Goal: Task Accomplishment & Management: Use online tool/utility

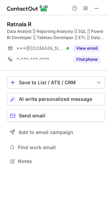
scroll to position [3, 3]
click at [21, 95] on button "AI write personalized message" at bounding box center [56, 99] width 98 height 12
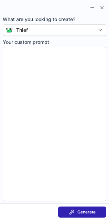
type textarea "**********"
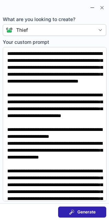
click at [82, 210] on span "Generate" at bounding box center [87, 212] width 18 height 6
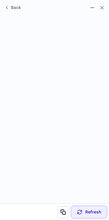
click at [87, 210] on span "Refresh" at bounding box center [94, 212] width 16 height 6
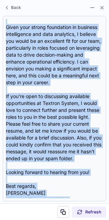
scroll to position [118, 0]
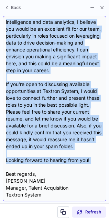
drag, startPoint x: 6, startPoint y: 19, endPoint x: 34, endPoint y: 165, distance: 147.9
click at [34, 165] on div "Dear {Candidate's Name}, I hope this message finds you well! I'm Brady Quigg, t…" at bounding box center [55, 108] width 98 height 179
copy div "Dear {Candidate's Name}, I hope this message finds you well! I'm Brady Quigg, t…"
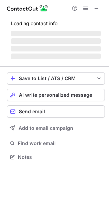
scroll to position [156, 109]
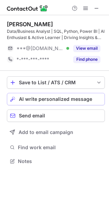
click at [40, 97] on span "AI write personalized message" at bounding box center [55, 99] width 73 height 6
click at [55, 98] on span "AI write personalized message" at bounding box center [55, 99] width 73 height 6
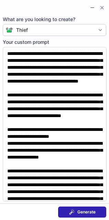
click at [99, 209] on button "Generate" at bounding box center [82, 211] width 48 height 11
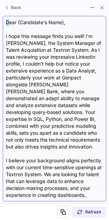
drag, startPoint x: 8, startPoint y: 17, endPoint x: 3, endPoint y: 19, distance: 5.6
click at [3, 19] on div "Dear {Candidate's Name}, I hope this message finds you well! I’m Brady Quigg, t…" at bounding box center [55, 108] width 104 height 185
click at [6, 19] on div "Dear {Candidate's Name}, I hope this message finds you well! I’m Brady Quigg, t…" at bounding box center [55, 108] width 98 height 179
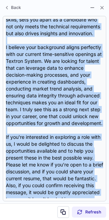
scroll to position [187, 0]
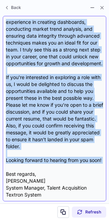
drag, startPoint x: 6, startPoint y: 19, endPoint x: 61, endPoint y: 166, distance: 156.8
click at [61, 166] on div "Dear {Candidate's Name}, I hope this message finds you well! I’m Brady Quigg, t…" at bounding box center [55, 108] width 98 height 179
copy div "Dear {Candidate's Name}, I hope this message finds you well! I’m Brady Quigg, t…"
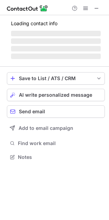
scroll to position [152, 109]
click at [42, 97] on span "AI write personalized message" at bounding box center [55, 95] width 73 height 6
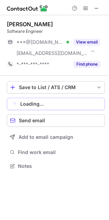
scroll to position [161, 109]
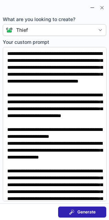
click at [86, 213] on span "Generate" at bounding box center [87, 212] width 18 height 6
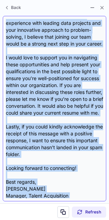
scroll to position [166, 0]
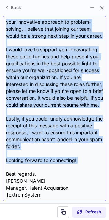
drag, startPoint x: 5, startPoint y: 17, endPoint x: 59, endPoint y: 167, distance: 159.4
click at [59, 167] on div "Dear {Candidate's Name}, I hope this message finds you well. I’m Brady Quigg, t…" at bounding box center [55, 108] width 104 height 185
copy div "Dear {Candidate's Name}, I hope this message finds you well. I’m Brady Quigg, t…"
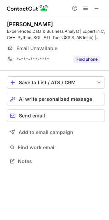
scroll to position [156, 109]
click at [49, 97] on span "AI write personalized message" at bounding box center [55, 99] width 73 height 6
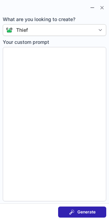
type textarea "**********"
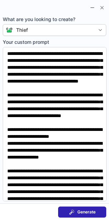
click at [77, 210] on div "Generate" at bounding box center [82, 212] width 27 height 6
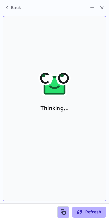
scroll to position [3, 3]
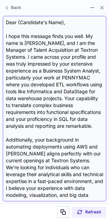
drag, startPoint x: 8, startPoint y: 18, endPoint x: 9, endPoint y: 22, distance: 4.7
click at [9, 22] on div "Dear {Candidate's Name}, I hope this message finds you well. My name is Brady Q…" at bounding box center [55, 108] width 104 height 185
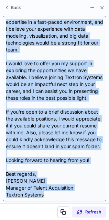
scroll to position [180, 0]
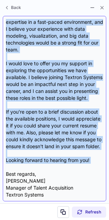
drag, startPoint x: 6, startPoint y: 19, endPoint x: 85, endPoint y: 166, distance: 166.8
click at [85, 166] on div "Dear {Candidate's Name}, I hope this message finds you well. My name is Brady Q…" at bounding box center [55, 108] width 98 height 179
copy div "Dear {Candidate's Name}, I hope this message finds you well. My name is Brady Q…"
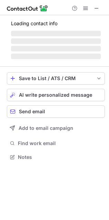
scroll to position [152, 109]
click at [51, 94] on span "AI write personalized message" at bounding box center [55, 95] width 73 height 6
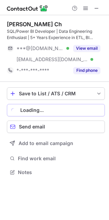
scroll to position [167, 109]
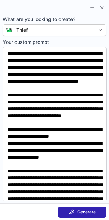
click at [75, 210] on div "Generate" at bounding box center [82, 212] width 27 height 6
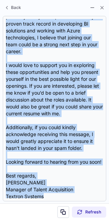
scroll to position [159, 0]
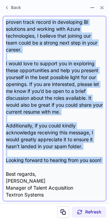
drag, startPoint x: 6, startPoint y: 18, endPoint x: 39, endPoint y: 167, distance: 151.9
click at [39, 167] on div "Dear {Candidate's Name}, I hope this message finds you well. My name is Brady Q…" at bounding box center [55, 108] width 104 height 185
copy div "Dear {Candidate's Name}, I hope this message finds you well. My name is Brady Q…"
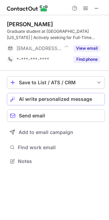
scroll to position [156, 109]
click at [72, 96] on span "AI write personalized message" at bounding box center [55, 99] width 73 height 6
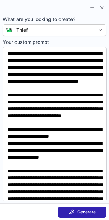
click at [90, 213] on span "Generate" at bounding box center [87, 212] width 18 height 6
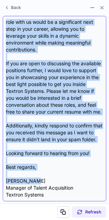
scroll to position [200, 0]
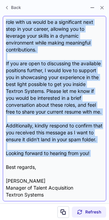
drag, startPoint x: 6, startPoint y: 18, endPoint x: 50, endPoint y: 160, distance: 148.8
click at [50, 160] on div "Dear {Candidate's Name}, I hope this message finds you well. My name is Brady Q…" at bounding box center [55, 108] width 104 height 185
copy div "Dear {Candidate's Name}, I hope this message finds you well. My name is Brady Q…"
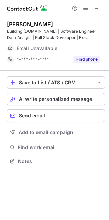
scroll to position [152, 109]
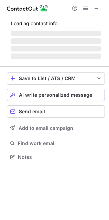
click at [46, 91] on button "AI write personalized message" at bounding box center [56, 95] width 98 height 12
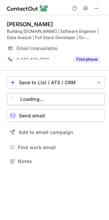
scroll to position [156, 109]
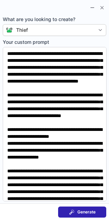
click at [82, 209] on span "Generate" at bounding box center [87, 212] width 18 height 6
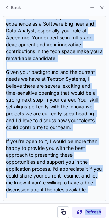
scroll to position [131, 0]
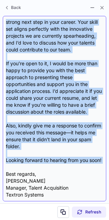
drag, startPoint x: 7, startPoint y: 18, endPoint x: 92, endPoint y: 165, distance: 170.0
click at [92, 165] on div "Dear {Candidate's Name}, I hope this message finds you well. My name is Brady Q…" at bounding box center [55, 108] width 104 height 185
copy div "Dear {Candidate's Name}, I hope this message finds you well. My name is Brady Q…"
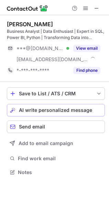
scroll to position [167, 109]
click at [58, 94] on div "Save to List / ATS / CRM List Select Lever Connect Greenhouse Connect Salesforc…" at bounding box center [56, 132] width 98 height 101
click at [61, 111] on span "AI write personalized message" at bounding box center [55, 110] width 73 height 6
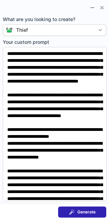
click at [80, 206] on button "Generate" at bounding box center [82, 211] width 48 height 11
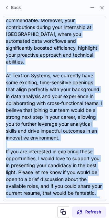
scroll to position [173, 0]
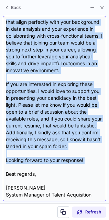
drag, startPoint x: 6, startPoint y: 16, endPoint x: 53, endPoint y: 162, distance: 153.7
click at [53, 162] on div "Dear {Candidate's Name}, I hope this message finds you well! My name is Brady Q…" at bounding box center [55, 108] width 104 height 185
copy div "Dear {Candidate's Name}, I hope this message finds you well! My name is Brady Q…"
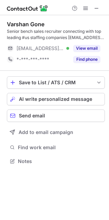
scroll to position [156, 109]
click at [16, 101] on button "AI write personalized message" at bounding box center [56, 99] width 98 height 12
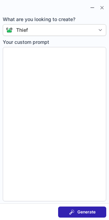
type textarea "**********"
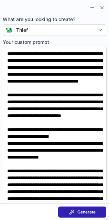
click at [70, 210] on span at bounding box center [72, 212] width 6 height 6
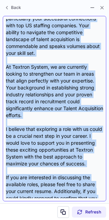
scroll to position [125, 0]
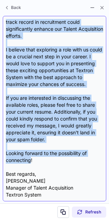
drag, startPoint x: 6, startPoint y: 18, endPoint x: 32, endPoint y: 162, distance: 146.8
click at [32, 162] on div "Dear Varshan, I hope this message finds you well! I came across your profile an…" at bounding box center [55, 108] width 104 height 185
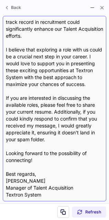
drag, startPoint x: 32, startPoint y: 162, endPoint x: 41, endPoint y: 161, distance: 9.1
click at [41, 161] on div "Dear Varshan, I hope this message finds you well! I came across your profile an…" at bounding box center [55, 108] width 98 height 179
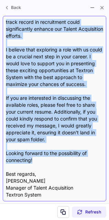
drag, startPoint x: 6, startPoint y: 21, endPoint x: 38, endPoint y: 160, distance: 142.8
click at [38, 160] on div "Dear Varshan, I hope this message finds you well! I came across your profile an…" at bounding box center [55, 108] width 98 height 179
copy div "Dear Varshan, I hope this message finds you well! I came across your profile an…"
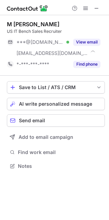
scroll to position [161, 109]
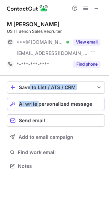
drag, startPoint x: 30, startPoint y: 94, endPoint x: 39, endPoint y: 104, distance: 12.7
click at [39, 104] on div "Save to List / ATS / CRM List Select Lever Connect Greenhouse Connect Salesforc…" at bounding box center [56, 126] width 98 height 101
click at [39, 104] on span "AI write personalized message" at bounding box center [55, 104] width 73 height 6
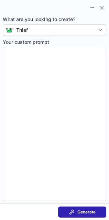
type textarea "**********"
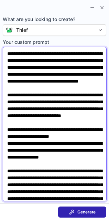
click at [39, 104] on textarea "**********" at bounding box center [55, 124] width 104 height 154
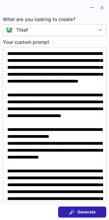
click at [74, 213] on span at bounding box center [72, 212] width 6 height 6
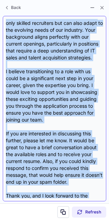
scroll to position [166, 0]
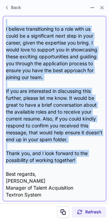
drag, startPoint x: 6, startPoint y: 20, endPoint x: 23, endPoint y: 167, distance: 148.4
click at [23, 167] on div "Dear {Candidate's Name}, I hope this message finds you well. I’m Brady Quigg, t…" at bounding box center [55, 108] width 98 height 179
copy div "Dear {Candidate's Name}, I hope this message finds you well. I’m Brady Quigg, t…"
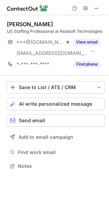
scroll to position [161, 109]
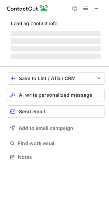
scroll to position [161, 109]
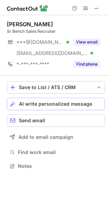
click at [49, 95] on div "Save to List / ATS / CRM List Select Lever Connect Greenhouse Connect Salesforc…" at bounding box center [56, 126] width 98 height 101
click at [49, 104] on span "AI write personalized message" at bounding box center [55, 104] width 73 height 6
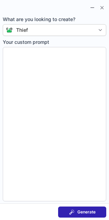
type textarea "**********"
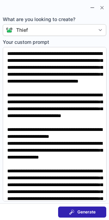
click at [75, 212] on span at bounding box center [72, 212] width 6 height 6
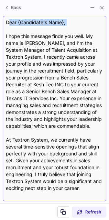
drag, startPoint x: 8, startPoint y: 19, endPoint x: 8, endPoint y: 30, distance: 11.4
click at [8, 30] on div "Dear {Candidate's Name}, I hope this message finds you well. My name is Brady Q…" at bounding box center [55, 108] width 98 height 179
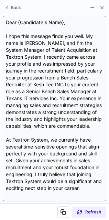
click at [6, 18] on div "Dear {Candidate's Name}, I hope this message finds you well. My name is Brady Q…" at bounding box center [55, 108] width 104 height 185
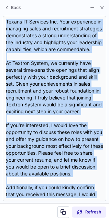
scroll to position [145, 0]
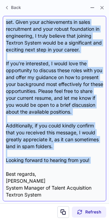
drag, startPoint x: 6, startPoint y: 18, endPoint x: 30, endPoint y: 167, distance: 151.0
click at [30, 167] on div "Dear {Candidate's Name}, I hope this message finds you well. My name is Brady Q…" at bounding box center [55, 108] width 104 height 185
copy div "Dear {Candidate's Name}, I hope this message finds you well. My name is Brady Q…"
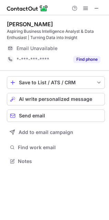
scroll to position [156, 109]
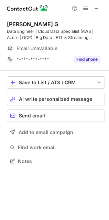
scroll to position [156, 109]
click at [20, 97] on span "AI write personalized message" at bounding box center [55, 99] width 73 height 6
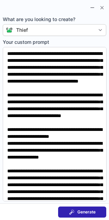
click at [71, 209] on span at bounding box center [72, 212] width 6 height 6
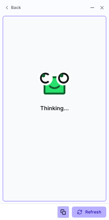
scroll to position [3, 3]
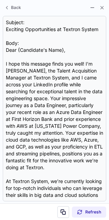
click at [6, 18] on div "Subject: Exciting Opportunities at Textron System Body: Dear {Candidate's Name}…" at bounding box center [55, 108] width 104 height 185
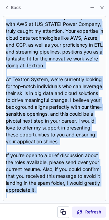
scroll to position [159, 0]
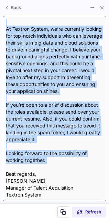
drag, startPoint x: 6, startPoint y: 47, endPoint x: 40, endPoint y: 166, distance: 123.5
click at [40, 166] on div "Subject: Exciting Opportunities at Textron System Body: Dear {Candidate's Name}…" at bounding box center [55, 108] width 98 height 179
copy div "Dear {Candidate's Name}, I hope this message finds you well! I’m Brady Quigg, t…"
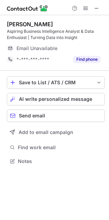
scroll to position [156, 109]
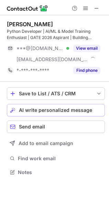
click at [51, 92] on div "Save to List / ATS / CRM List Select Lever Connect Greenhouse Connect Salesforc…" at bounding box center [56, 132] width 98 height 101
click at [56, 111] on span "AI write personalized message" at bounding box center [55, 110] width 73 height 6
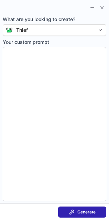
type textarea "**********"
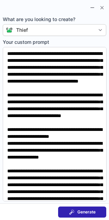
click at [88, 213] on span "Generate" at bounding box center [87, 212] width 18 height 6
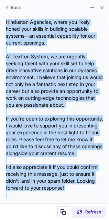
scroll to position [180, 0]
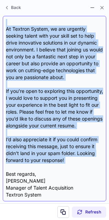
drag, startPoint x: 7, startPoint y: 47, endPoint x: 62, endPoint y: 166, distance: 132.0
click at [62, 166] on div "Subject: Exciting Opportunities at Textron System Body: Dear {Candidate's Name}…" at bounding box center [55, 108] width 98 height 179
copy div "Lore: Ipsu {Dolorsita'c Adip}, E sedd eius tempori utlab etd magn! A’e Admin Ve…"
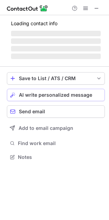
scroll to position [152, 109]
click at [46, 93] on span "AI write personalized message" at bounding box center [55, 95] width 73 height 6
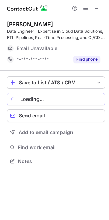
scroll to position [156, 109]
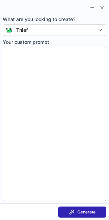
type textarea "**********"
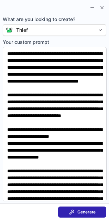
click at [68, 215] on button "Generate" at bounding box center [82, 211] width 48 height 11
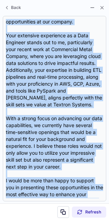
scroll to position [187, 0]
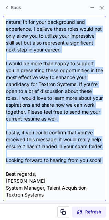
drag, startPoint x: 7, startPoint y: 18, endPoint x: 59, endPoint y: 166, distance: 156.8
click at [59, 166] on div "Dear {Candidate’s Name}, I hope this message finds you well. My name is Brady Q…" at bounding box center [55, 108] width 104 height 185
copy div "Dear {Candidate’s Name}, I hope this message finds you well. My name is Brady Q…"
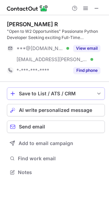
scroll to position [167, 109]
click at [33, 107] on span "AI write personalized message" at bounding box center [55, 110] width 73 height 6
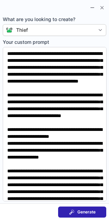
click at [79, 217] on button "Generate" at bounding box center [82, 211] width 48 height 11
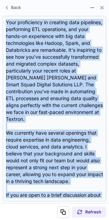
scroll to position [194, 0]
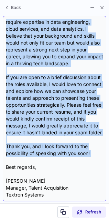
drag, startPoint x: 6, startPoint y: 18, endPoint x: 46, endPoint y: 158, distance: 145.5
click at [46, 158] on div "Dear {Candidate's Name}, I hope this message finds you well. My name is Brady Q…" at bounding box center [55, 108] width 104 height 185
copy div "Dear {Candidate's Name}, I hope this message finds you well. My name is Brady Q…"
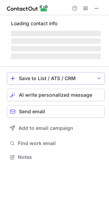
scroll to position [156, 109]
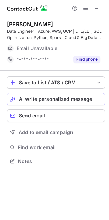
click at [49, 99] on span "AI write personalized message" at bounding box center [55, 99] width 73 height 6
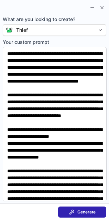
click at [80, 208] on button "Generate" at bounding box center [82, 211] width 48 height 11
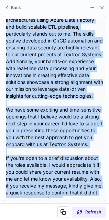
scroll to position [194, 0]
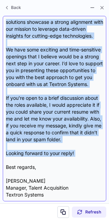
drag, startPoint x: 7, startPoint y: 47, endPoint x: 33, endPoint y: 162, distance: 117.8
click at [33, 162] on div "Subject: Exciting Opportunities at Textron Systems Body: Dear {Candidate's Name…" at bounding box center [55, 108] width 98 height 179
copy div "Dear {Candidate's Name}, I hope this message finds you well. I’m Brady Quigg, t…"
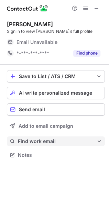
scroll to position [150, 109]
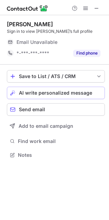
click at [39, 91] on span "AI write personalized message" at bounding box center [55, 93] width 73 height 6
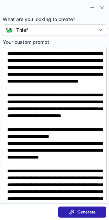
click at [69, 216] on button "Generate" at bounding box center [82, 211] width 48 height 11
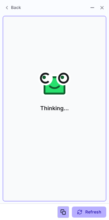
scroll to position [3, 3]
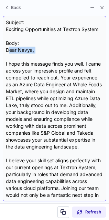
drag, startPoint x: 8, startPoint y: 48, endPoint x: 7, endPoint y: 54, distance: 5.6
click at [7, 54] on div "Subject: Exciting Opportunities at Textron System Body: Dear Navya, I hope this…" at bounding box center [55, 108] width 98 height 179
click at [6, 48] on div "Subject: Exciting Opportunities at Textron System Body: Dear Navya, I hope this…" at bounding box center [55, 108] width 98 height 179
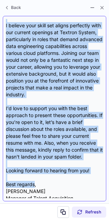
scroll to position [152, 0]
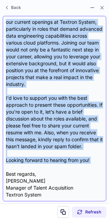
drag, startPoint x: 6, startPoint y: 48, endPoint x: 35, endPoint y: 166, distance: 122.2
click at [35, 166] on div "Subject: Exciting Opportunities at Textron System Body: Dear Navya, I hope this…" at bounding box center [55, 108] width 98 height 179
copy div "Dear Navya, I hope this message finds you well. I came across your impressive p…"
